Goal: Information Seeking & Learning: Learn about a topic

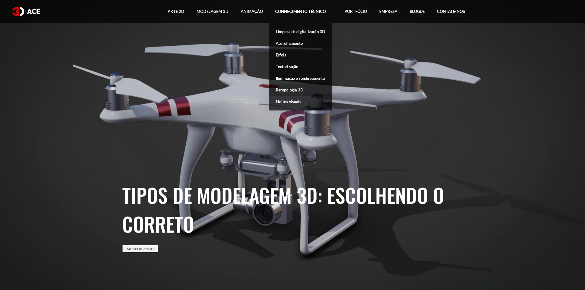
click at [300, 89] on font "Retopologia 3D" at bounding box center [290, 90] width 28 height 5
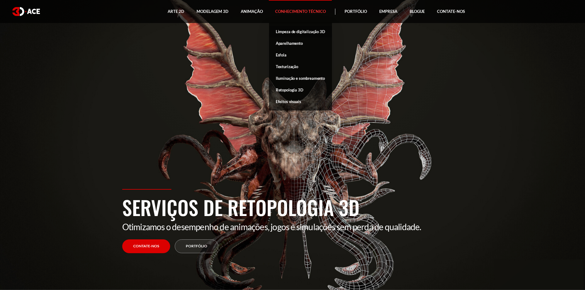
click at [293, 31] on font "Limpeza de digitalização 3D" at bounding box center [300, 31] width 49 height 5
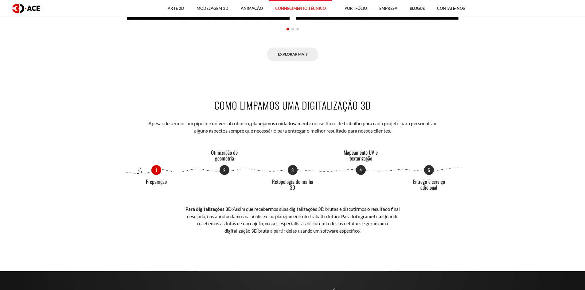
scroll to position [706, 0]
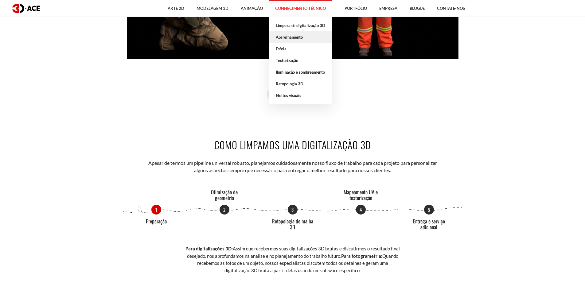
click at [300, 37] on font "Aparelhamento" at bounding box center [289, 37] width 27 height 5
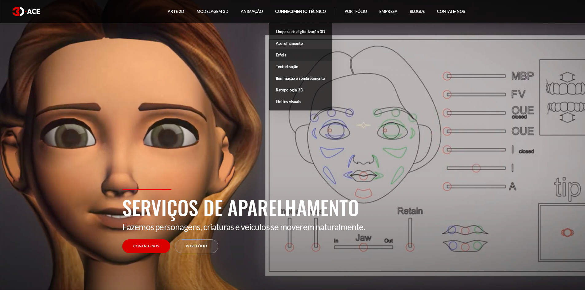
click at [282, 54] on font "Esfola" at bounding box center [281, 55] width 11 height 5
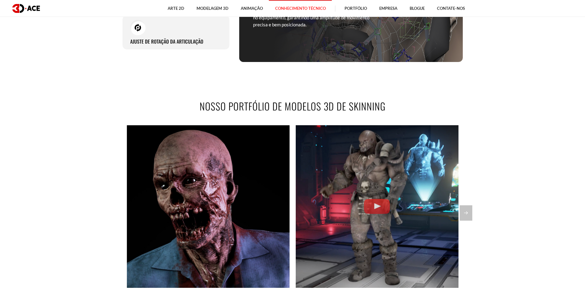
scroll to position [246, 0]
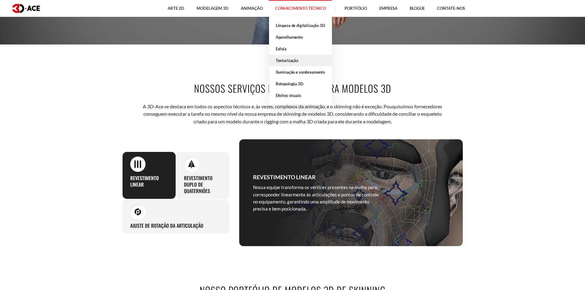
click at [295, 60] on font "Texturização" at bounding box center [287, 60] width 22 height 5
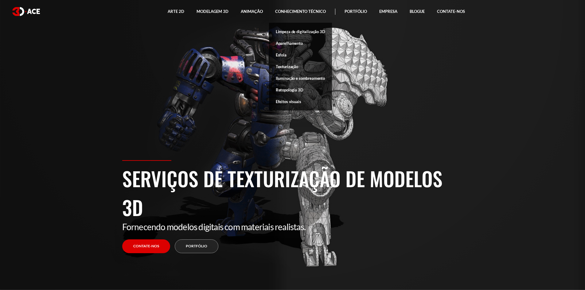
click at [303, 76] on link "Iluminação e sombreamento" at bounding box center [300, 78] width 63 height 12
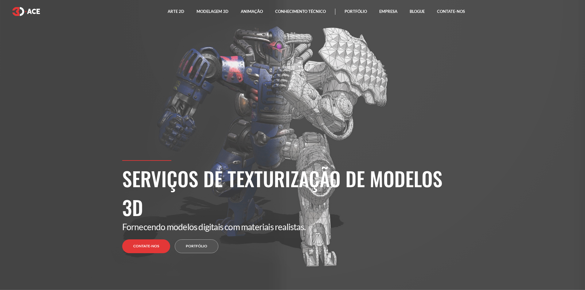
click at [303, 76] on div at bounding box center [292, 145] width 585 height 290
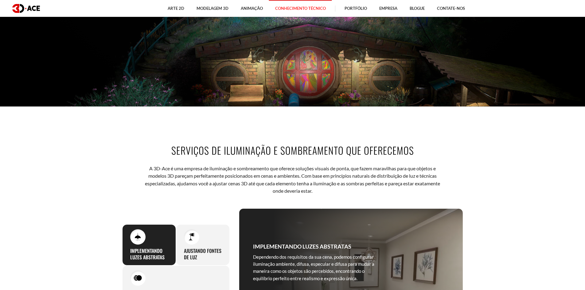
scroll to position [92, 0]
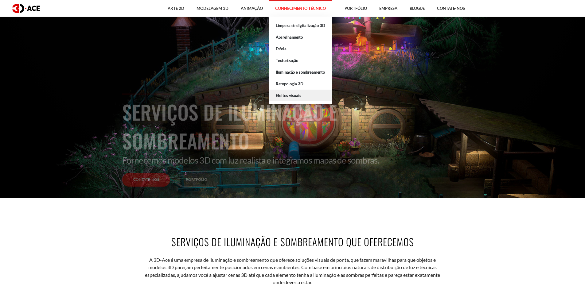
click at [297, 94] on font "Efeitos visuais" at bounding box center [288, 95] width 25 height 5
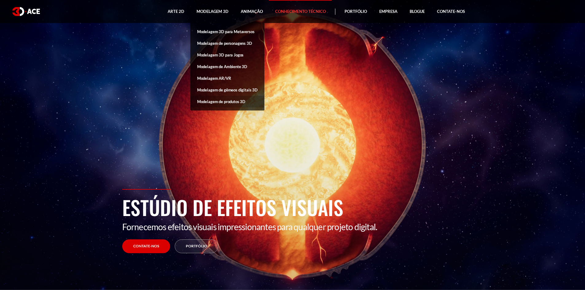
click at [213, 101] on font "Modelagem de produtos 3D" at bounding box center [221, 101] width 48 height 5
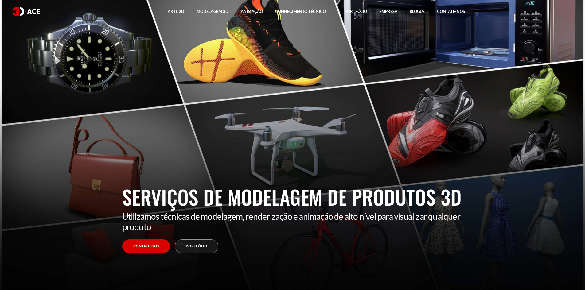
click at [348, 158] on section "Serviços de modelagem de produtos 3D Utilizamos técnicas de modelagem, renderiz…" at bounding box center [292, 145] width 585 height 290
